Goal: Information Seeking & Learning: Find specific fact

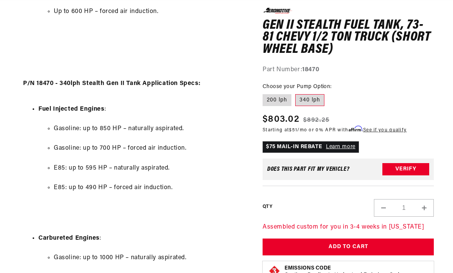
click at [344, 145] on link "Learn more" at bounding box center [341, 147] width 30 height 6
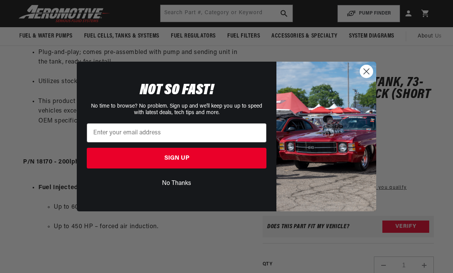
scroll to position [484, 0]
click at [365, 72] on circle "Close dialog" at bounding box center [366, 71] width 13 height 13
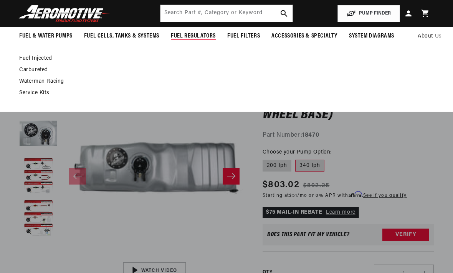
scroll to position [0, 767]
click at [26, 61] on link "Fuel Injected" at bounding box center [222, 58] width 407 height 7
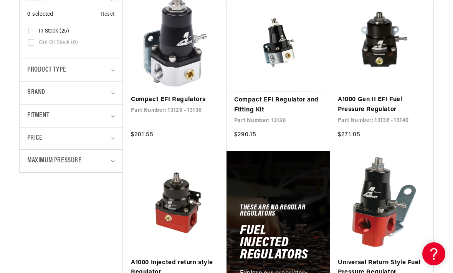
scroll to position [222, 0]
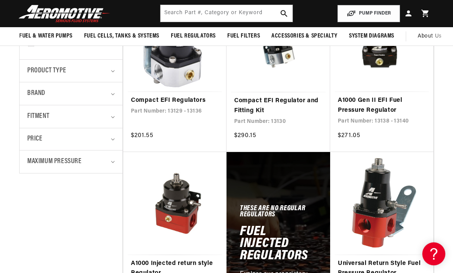
click at [49, 71] on span "Product type" at bounding box center [46, 71] width 39 height 11
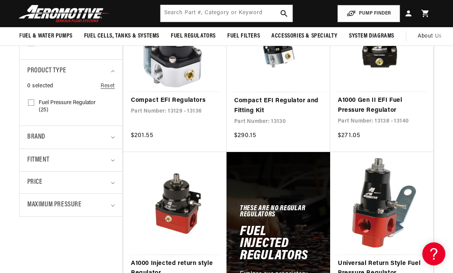
scroll to position [0, 303]
click at [34, 160] on span "Fitment" at bounding box center [38, 160] width 22 height 11
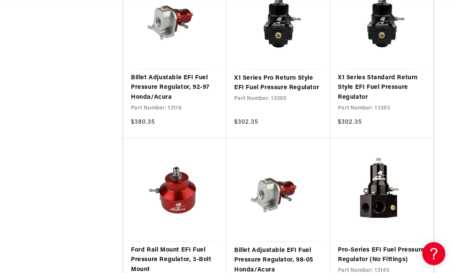
scroll to position [0, 0]
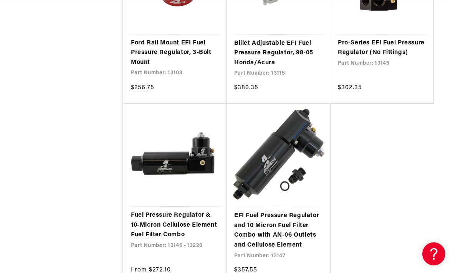
click at [151, 220] on link "Fuel Pressure Regulator & 10-Micron Cellulose Element Fuel Filter Combo" at bounding box center [175, 226] width 88 height 30
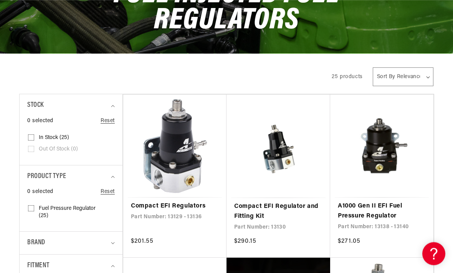
scroll to position [116, 0]
click at [158, 202] on link "Compact EFI Regulators" at bounding box center [175, 207] width 88 height 10
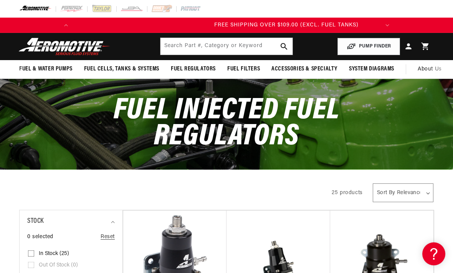
scroll to position [0, 303]
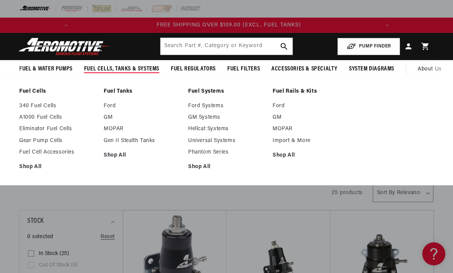
click at [109, 119] on link "GM" at bounding box center [142, 117] width 77 height 7
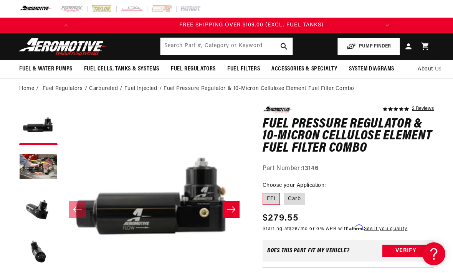
scroll to position [0, 303]
click at [38, 163] on button "Load image 2 in gallery view" at bounding box center [38, 168] width 38 height 38
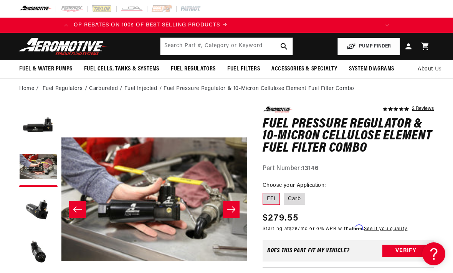
scroll to position [0, 0]
click at [235, 209] on icon "Slide right" at bounding box center [230, 210] width 9 height 8
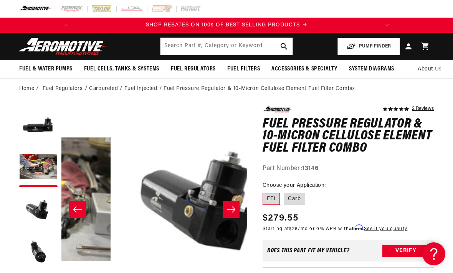
scroll to position [0, 371]
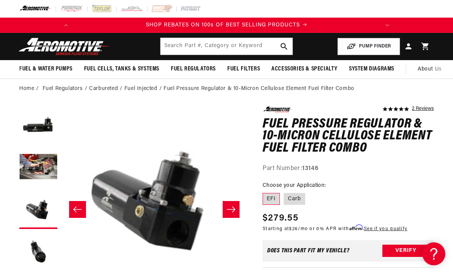
click at [231, 210] on icon "Slide right" at bounding box center [230, 210] width 9 height 8
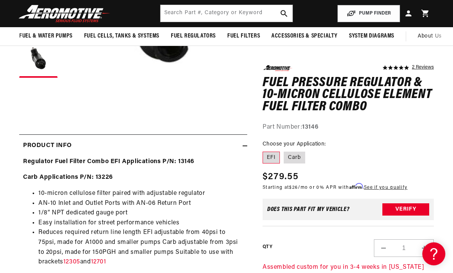
scroll to position [0, 0]
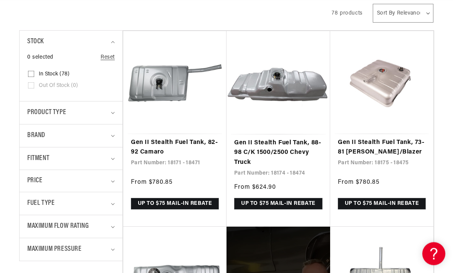
scroll to position [166, 0]
click at [40, 156] on span "Fitment" at bounding box center [38, 158] width 22 height 11
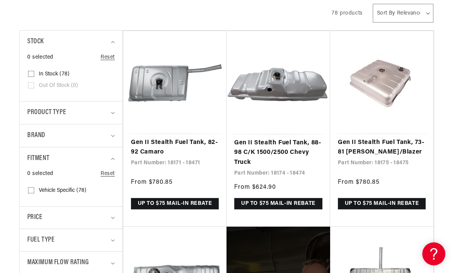
click at [32, 189] on input "Vehicle Specific (78) Vehicle Specific (78 products)" at bounding box center [31, 192] width 6 height 6
checkbox input "true"
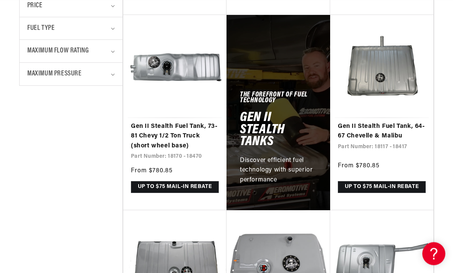
scroll to position [378, 0]
click at [146, 140] on link "Gen II Stealth Fuel Tank, 73-81 Chevy 1/2 Ton Truck (short wheel base)" at bounding box center [175, 137] width 88 height 30
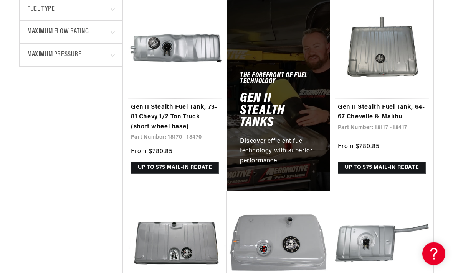
scroll to position [397, 0]
click at [141, 106] on link "Gen II Stealth Fuel Tank, 73-81 Chevy 1/2 Ton Truck (short wheel base)" at bounding box center [175, 118] width 88 height 30
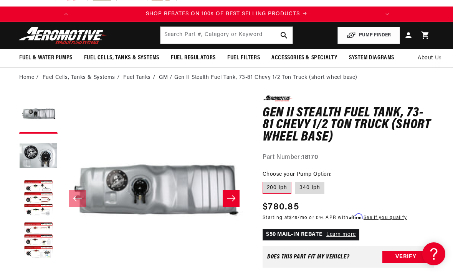
click at [310, 188] on label "340 lph" at bounding box center [309, 188] width 29 height 12
click at [295, 181] on input "340 lph" at bounding box center [295, 181] width 0 height 0
radio input "true"
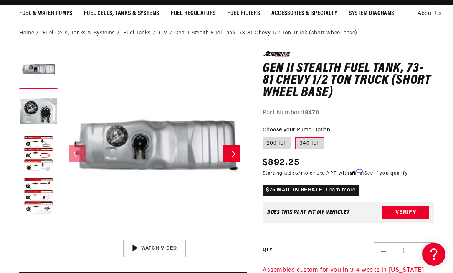
click at [36, 147] on button "Load image 3 in gallery view" at bounding box center [38, 154] width 38 height 38
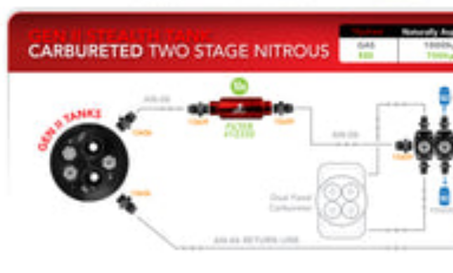
scroll to position [0, 557]
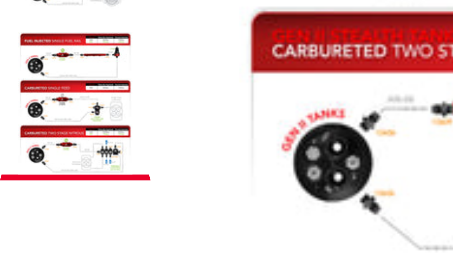
click at [19, 114] on button "Load image 4 in gallery view" at bounding box center [38, 133] width 38 height 38
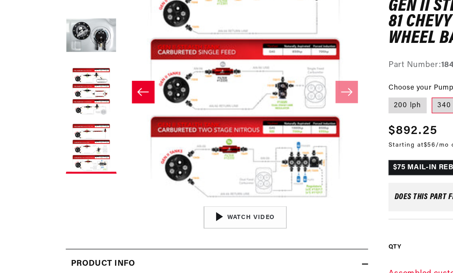
scroll to position [111, 0]
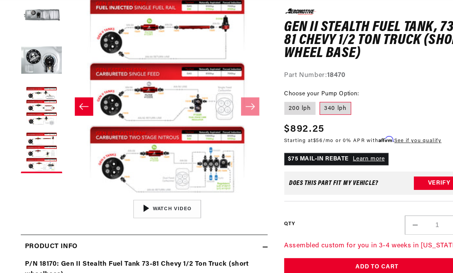
click at [33, 108] on button "Load image 3 in gallery view" at bounding box center [38, 99] width 38 height 38
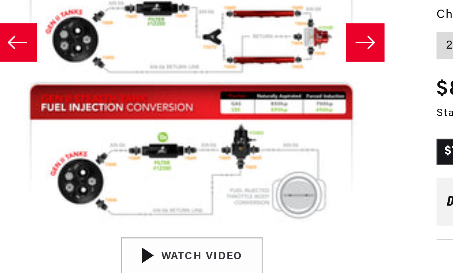
scroll to position [0, 58]
click at [61, 181] on button "Open media 3 in modal" at bounding box center [61, 181] width 0 height 0
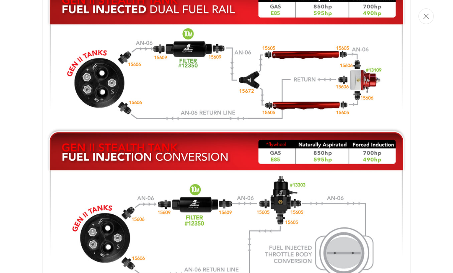
scroll to position [677, 0]
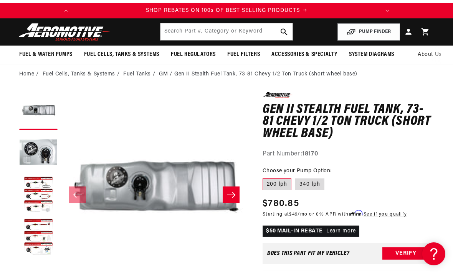
click at [311, 188] on label "340 lph" at bounding box center [309, 185] width 29 height 12
click at [295, 178] on input "340 lph" at bounding box center [295, 177] width 0 height 0
radio input "true"
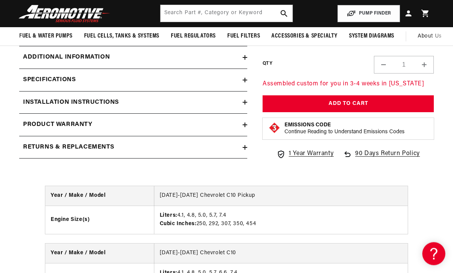
scroll to position [1146, 0]
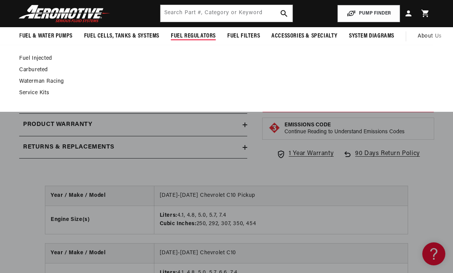
click at [27, 60] on link "Fuel Injected" at bounding box center [222, 58] width 407 height 7
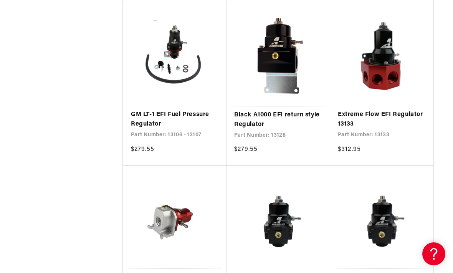
scroll to position [0, 303]
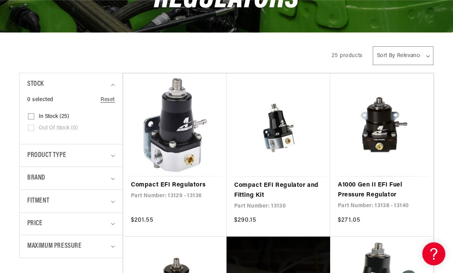
click at [153, 181] on link "Compact EFI Regulators" at bounding box center [175, 186] width 88 height 10
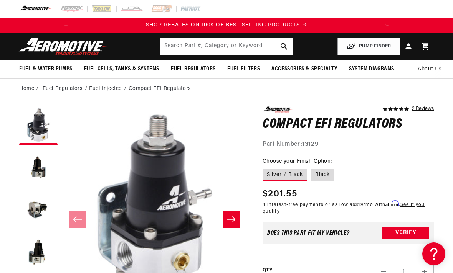
click at [320, 175] on label "Black" at bounding box center [322, 175] width 23 height 12
click at [311, 168] on input "Black" at bounding box center [311, 168] width 0 height 0
radio input "true"
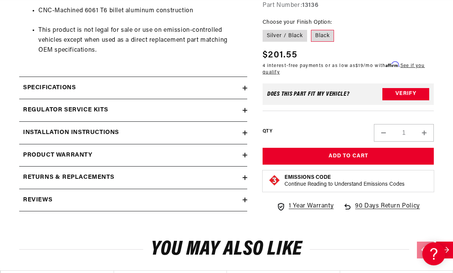
scroll to position [558, 0]
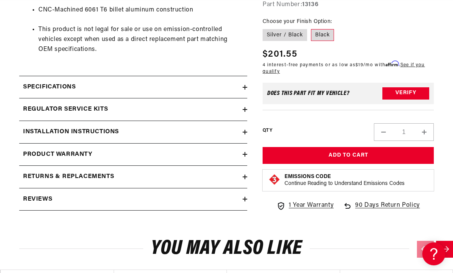
click at [244, 85] on icon at bounding box center [244, 87] width 5 height 5
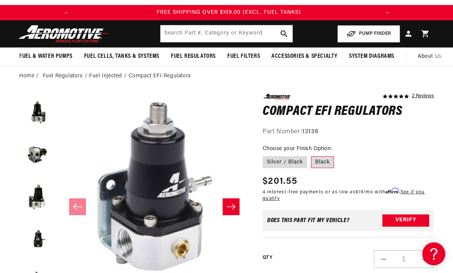
scroll to position [42, 0]
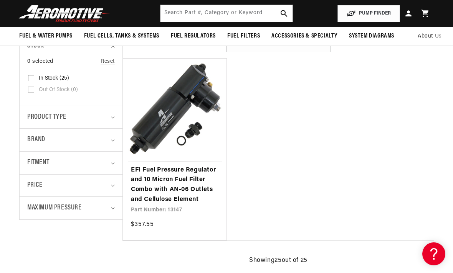
scroll to position [0, 303]
click at [141, 184] on link "EFI Fuel Pressure Regulator and 10 Micron Fuel Filter Combo with AN-06 Outlets …" at bounding box center [175, 185] width 88 height 39
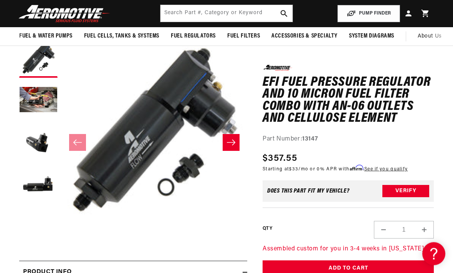
scroll to position [67, 0]
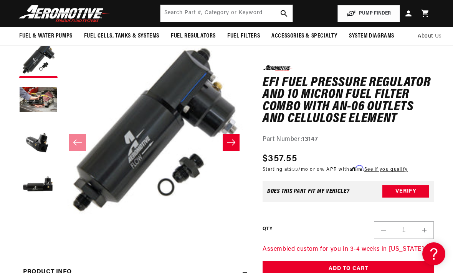
click at [37, 143] on button "Load image 3 in gallery view" at bounding box center [38, 143] width 38 height 38
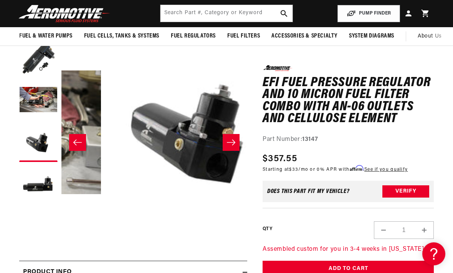
scroll to position [0, 371]
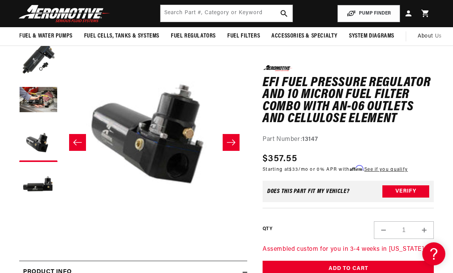
click at [232, 148] on button "Slide right" at bounding box center [230, 142] width 17 height 17
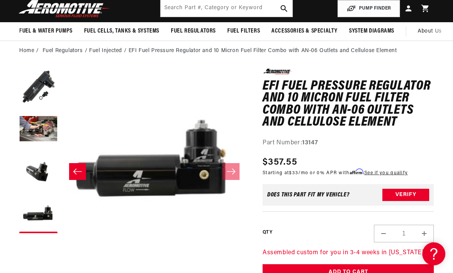
scroll to position [0, 303]
click at [33, 132] on button "Load image 2 in gallery view" at bounding box center [38, 130] width 38 height 38
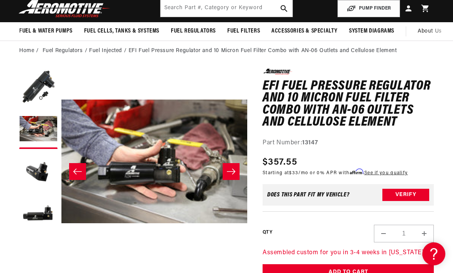
click at [34, 170] on button "Load image 3 in gallery view" at bounding box center [38, 172] width 38 height 38
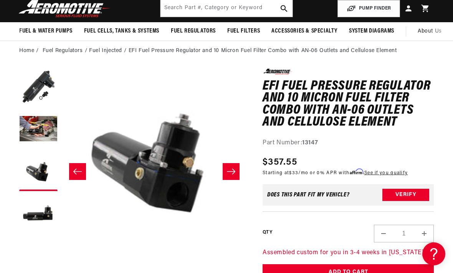
click at [33, 218] on button "Load image 4 in gallery view" at bounding box center [38, 214] width 38 height 38
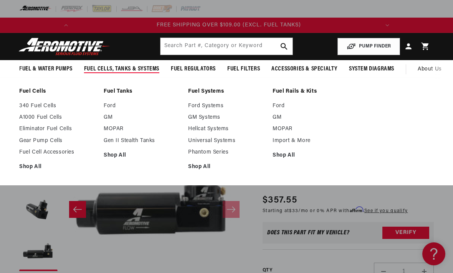
click at [104, 118] on link "GM" at bounding box center [142, 117] width 77 height 7
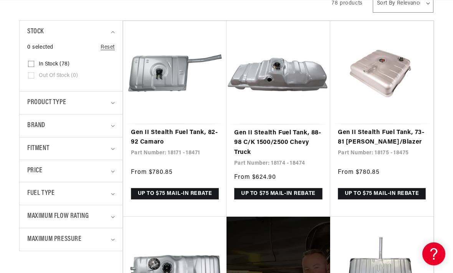
scroll to position [245, 0]
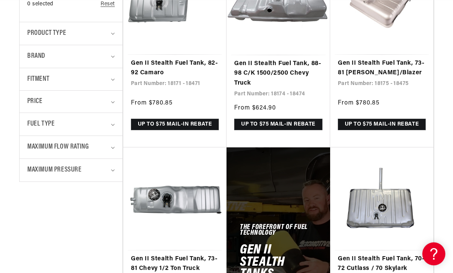
click at [155, 255] on link "Gen II Stealth Fuel Tank, 73-81 Chevy 1/2 Ton Truck (short wheel base)" at bounding box center [175, 270] width 88 height 30
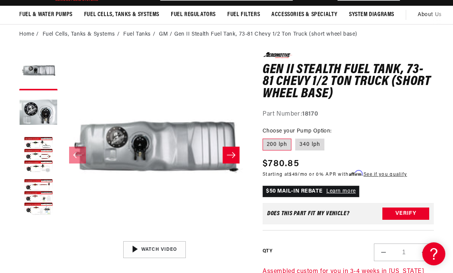
click at [35, 153] on button "Load image 3 in gallery view" at bounding box center [38, 156] width 38 height 38
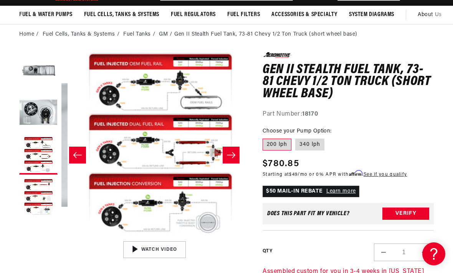
scroll to position [0, 371]
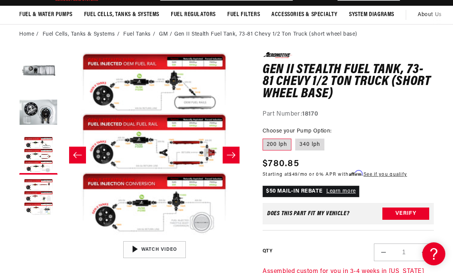
click at [61, 238] on button "Open media 3 in modal" at bounding box center [61, 238] width 0 height 0
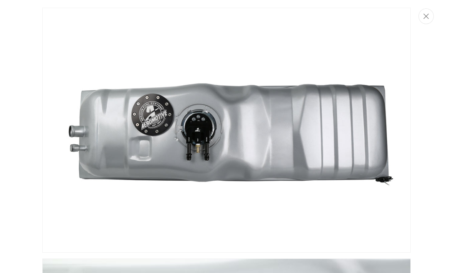
scroll to position [0, 0]
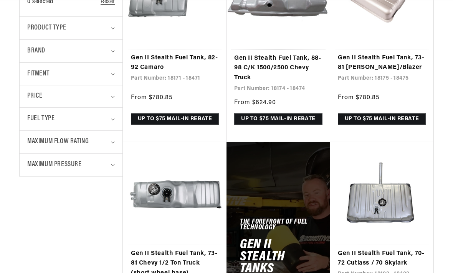
scroll to position [251, 0]
click at [155, 249] on link "Gen II Stealth Fuel Tank, 73-81 Chevy 1/2 Ton Truck (short wheel base)" at bounding box center [175, 264] width 88 height 30
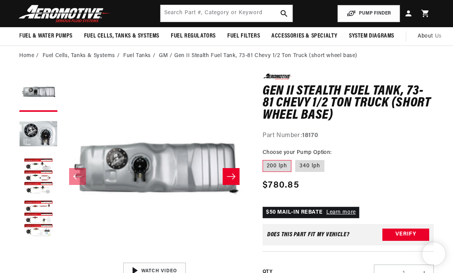
scroll to position [33, 0]
click at [33, 171] on button "Load image 3 in gallery view" at bounding box center [38, 177] width 38 height 38
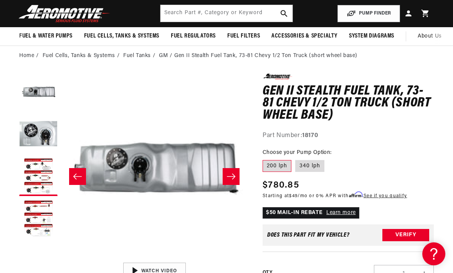
scroll to position [0, 371]
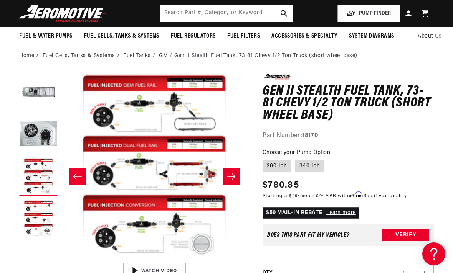
click at [61, 259] on button "Open media 3 in modal" at bounding box center [61, 259] width 0 height 0
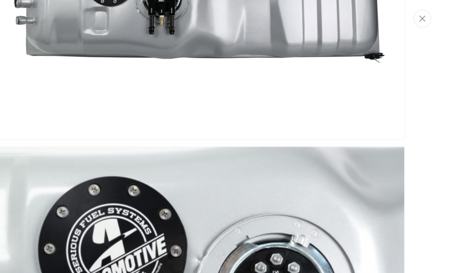
scroll to position [0, 0]
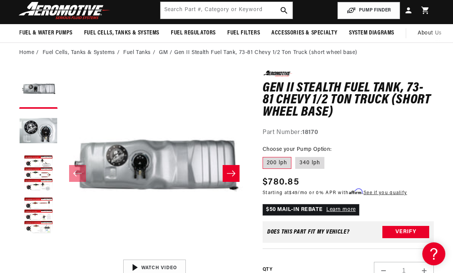
click at [41, 173] on button "Load image 3 in gallery view" at bounding box center [38, 174] width 38 height 38
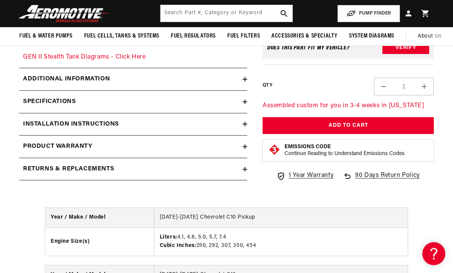
scroll to position [1117, 0]
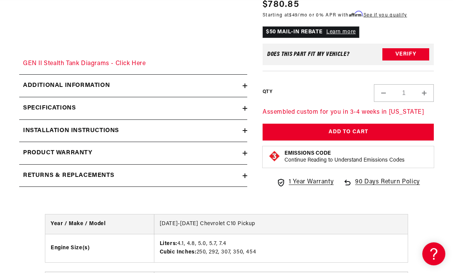
click at [38, 104] on h2 "Specifications" at bounding box center [49, 109] width 53 height 10
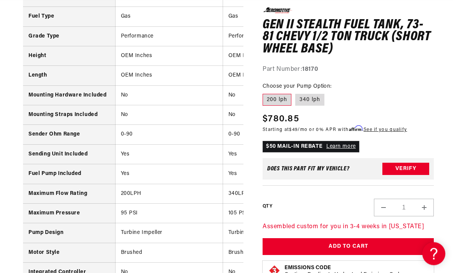
scroll to position [0, 0]
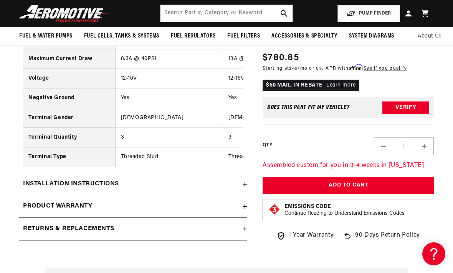
click at [38, 179] on h2 "Installation Instructions" at bounding box center [71, 184] width 96 height 10
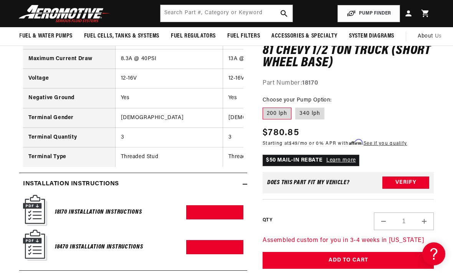
click at [66, 242] on h6 "18470 Installation Instructions" at bounding box center [99, 247] width 88 height 10
click at [30, 230] on img at bounding box center [35, 245] width 24 height 31
click at [36, 230] on img at bounding box center [35, 245] width 24 height 31
click at [68, 242] on h6 "18470 Installation Instructions" at bounding box center [99, 247] width 88 height 10
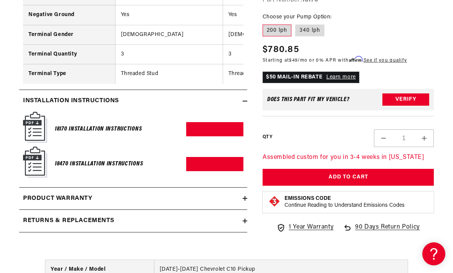
click at [36, 147] on img at bounding box center [35, 162] width 24 height 31
click at [216, 157] on link "Download PDF" at bounding box center [214, 164] width 57 height 14
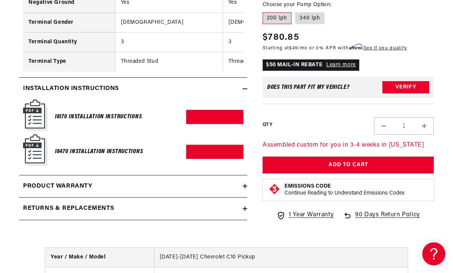
scroll to position [0, 303]
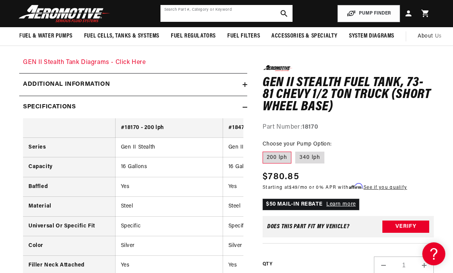
click at [166, 13] on input "text" at bounding box center [226, 13] width 132 height 17
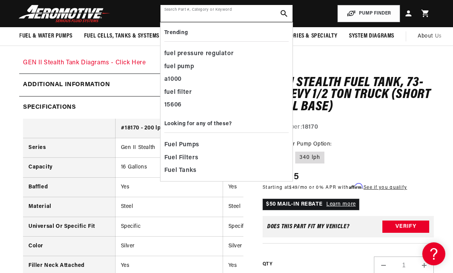
scroll to position [0, 0]
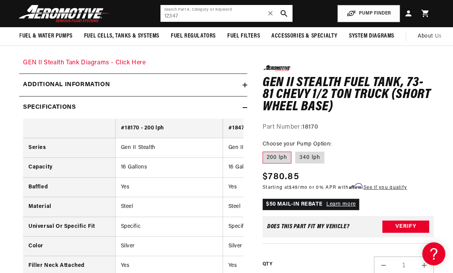
type input "12347"
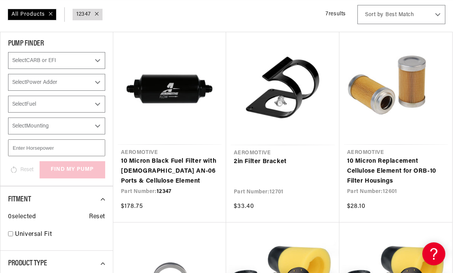
scroll to position [0, 303]
click at [132, 170] on link "10 Micron Black Fuel Filter with [DEMOGRAPHIC_DATA] AN-06 Ports & Cellulose Ele…" at bounding box center [169, 172] width 97 height 30
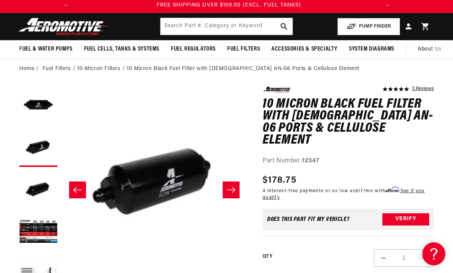
scroll to position [0, 303]
click at [172, 34] on input "text" at bounding box center [226, 26] width 132 height 17
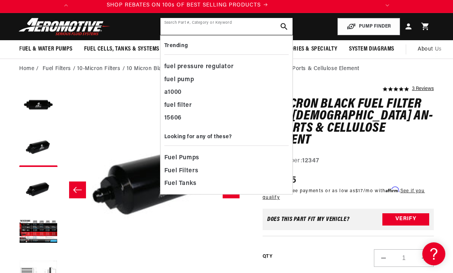
scroll to position [0, 0]
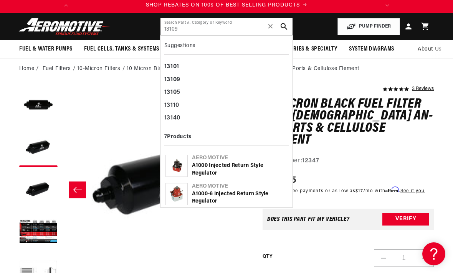
type input "13109"
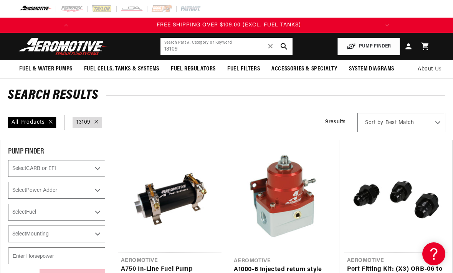
click at [171, 44] on input "13109" at bounding box center [226, 46] width 132 height 17
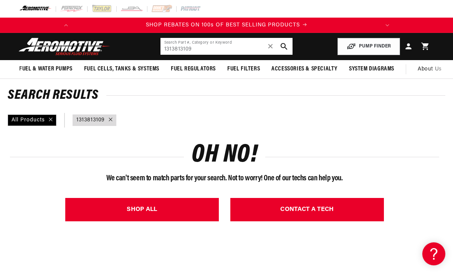
click at [206, 42] on input "1313813109" at bounding box center [226, 46] width 132 height 17
click at [276, 48] on button "search button" at bounding box center [283, 46] width 17 height 17
click at [265, 47] on input "1313813109" at bounding box center [226, 46] width 132 height 17
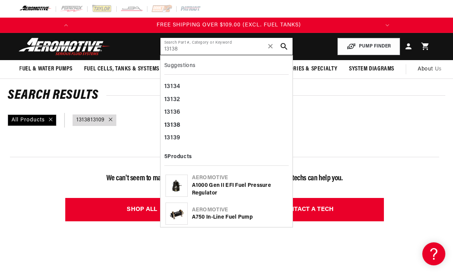
type input "13138"
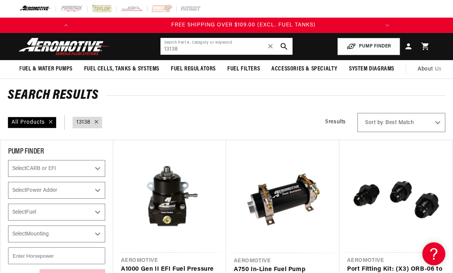
scroll to position [0, 303]
click at [283, 48] on use "search button" at bounding box center [283, 46] width 7 height 7
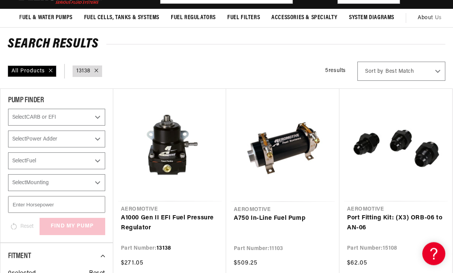
scroll to position [0, 0]
click at [148, 214] on link "A1000 Gen II EFI Fuel Pressure Regulator" at bounding box center [169, 224] width 97 height 20
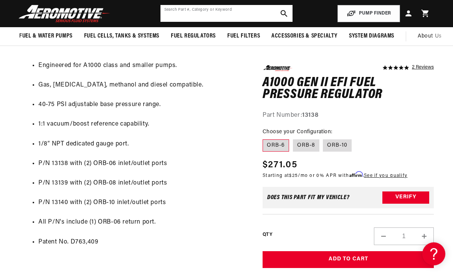
click at [170, 18] on input "text" at bounding box center [226, 13] width 132 height 17
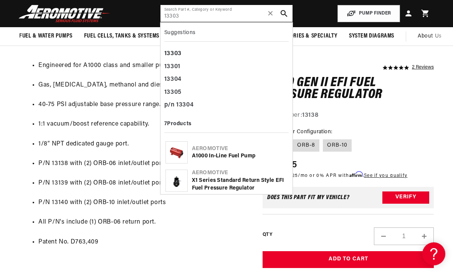
type input "13303"
click at [282, 14] on icon "search button" at bounding box center [283, 13] width 7 height 7
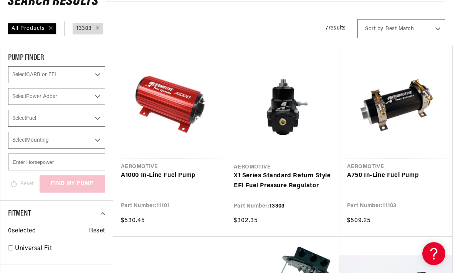
scroll to position [0, 303]
click at [252, 179] on link "X1 Series Standard Return Style EFI Fuel Pressure Regulator" at bounding box center [283, 182] width 98 height 20
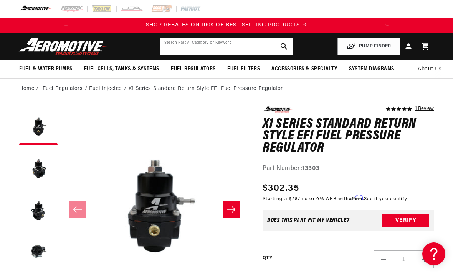
click at [172, 46] on input "text" at bounding box center [226, 46] width 132 height 17
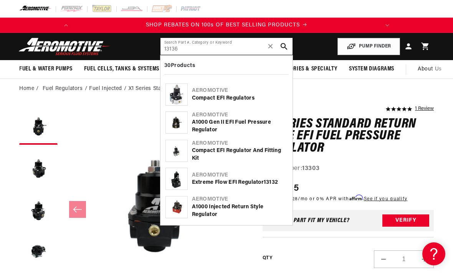
scroll to position [0, 303]
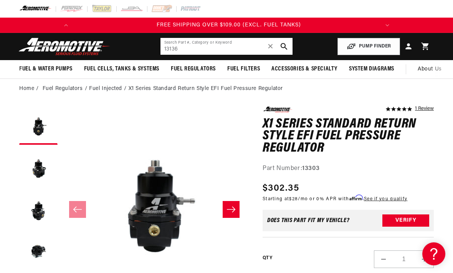
type input "13136"
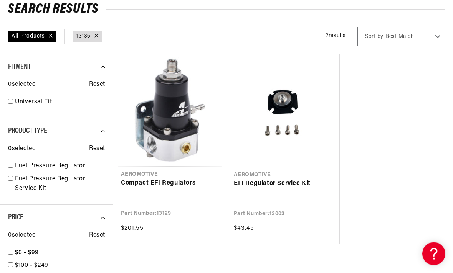
scroll to position [86, 0]
click at [146, 179] on link "Compact EFI Regulators" at bounding box center [169, 184] width 97 height 10
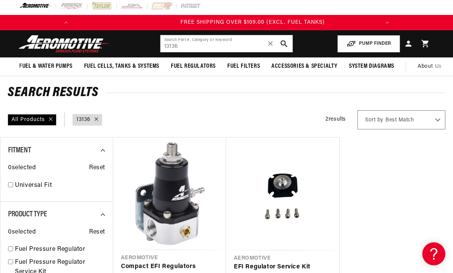
scroll to position [0, 303]
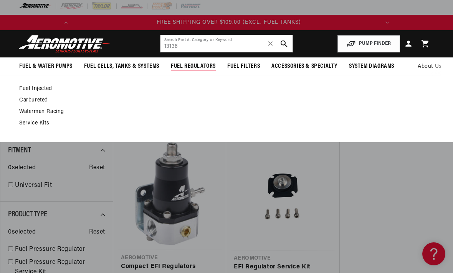
click at [25, 89] on link "Fuel Injected" at bounding box center [222, 89] width 407 height 7
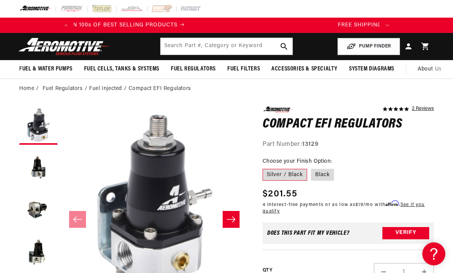
scroll to position [0, 303]
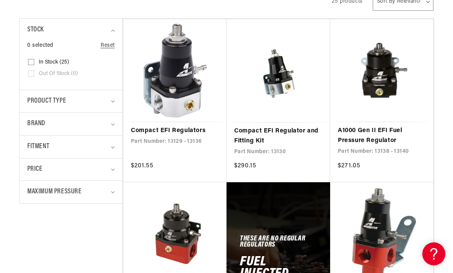
click at [362, 133] on link "A1000 Gen II EFI Fuel Pressure Regulator" at bounding box center [382, 136] width 88 height 20
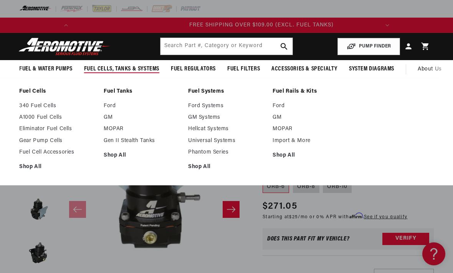
scroll to position [0, 303]
click at [105, 121] on link "GM" at bounding box center [142, 117] width 77 height 7
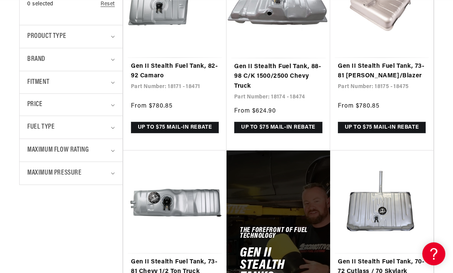
scroll to position [242, 0]
click at [152, 265] on link "Gen II Stealth Fuel Tank, 73-81 Chevy 1/2 Ton Truck (short wheel base)" at bounding box center [175, 273] width 88 height 30
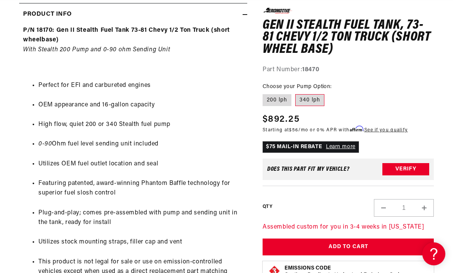
scroll to position [447, 0]
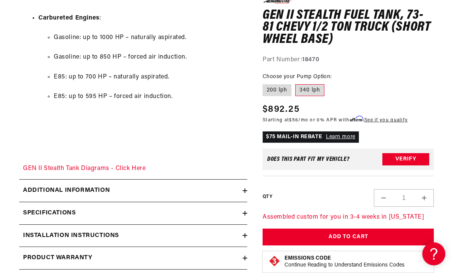
click at [33, 209] on h2 "Specifications" at bounding box center [49, 214] width 53 height 10
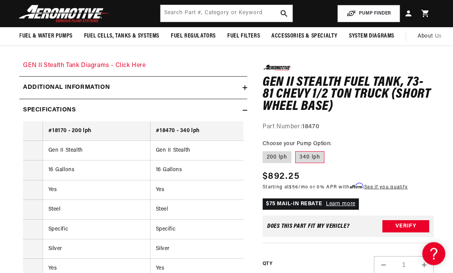
scroll to position [1115, 0]
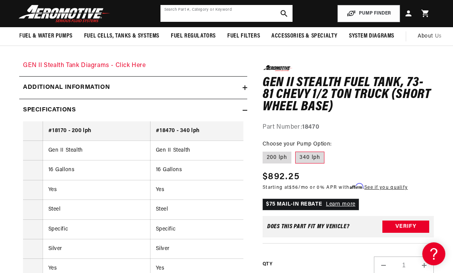
click at [169, 15] on input "text" at bounding box center [226, 13] width 132 height 17
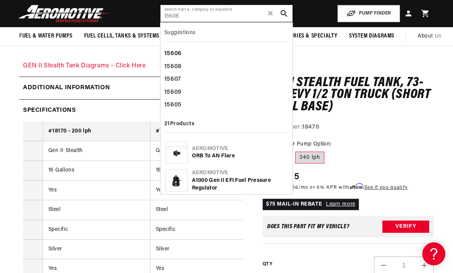
scroll to position [0, 0]
type input "15606"
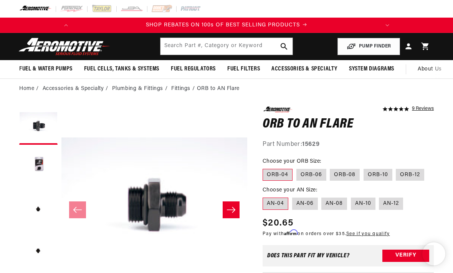
click at [305, 176] on label "ORB-06" at bounding box center [311, 175] width 30 height 12
click at [296, 168] on input "ORB-06" at bounding box center [296, 168] width 0 height 0
radio input "true"
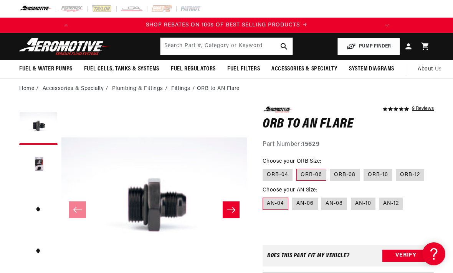
click at [300, 201] on label "AN-06" at bounding box center [305, 204] width 26 height 12
click at [292, 197] on input "AN-06" at bounding box center [292, 196] width 0 height 0
radio input "true"
